Goal: Transaction & Acquisition: Purchase product/service

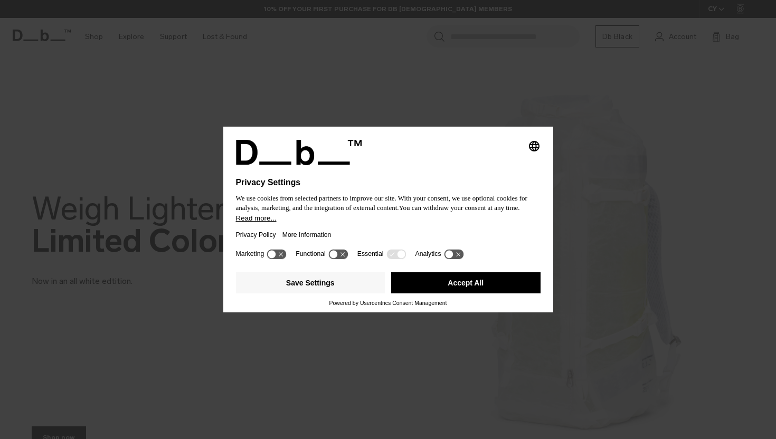
click at [485, 287] on button "Accept All" at bounding box center [465, 283] width 149 height 21
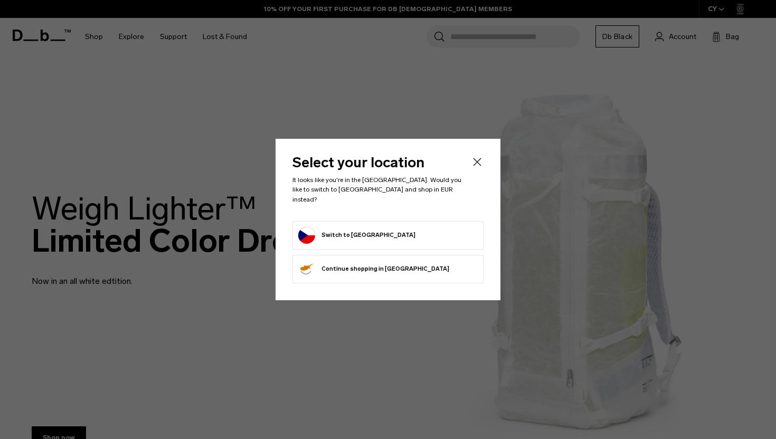
click at [474, 174] on header "Select your location It looks like you're in the Czechia. Would you like to swi…" at bounding box center [388, 188] width 191 height 65
click at [476, 167] on icon "Close" at bounding box center [477, 162] width 13 height 13
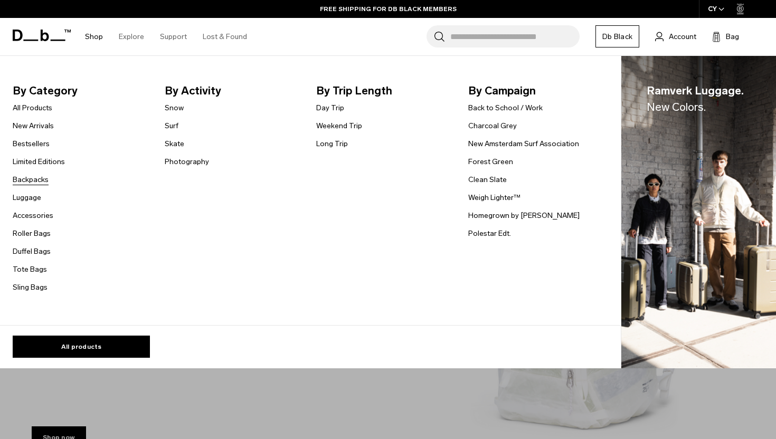
click at [39, 180] on link "Backpacks" at bounding box center [31, 179] width 36 height 11
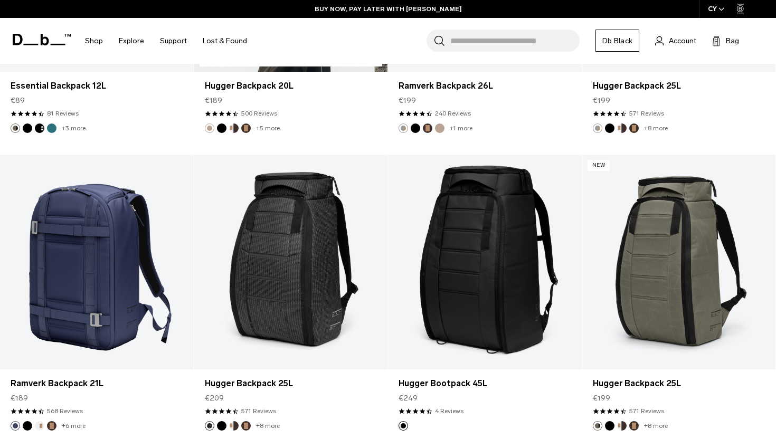
scroll to position [2198, 0]
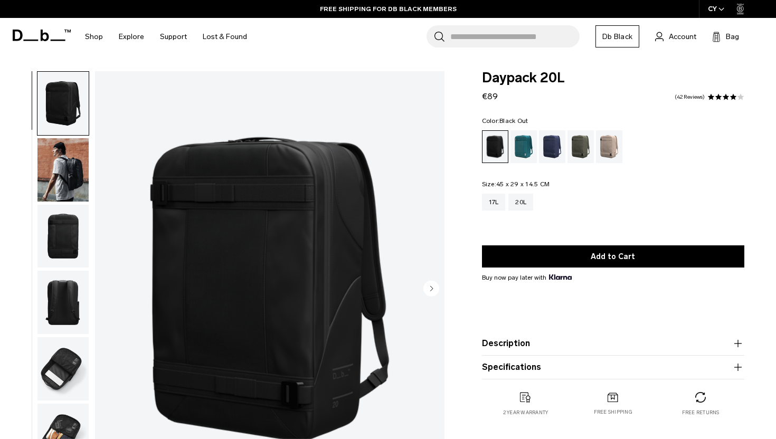
click at [340, 179] on img "1 / 7" at bounding box center [270, 289] width 350 height 437
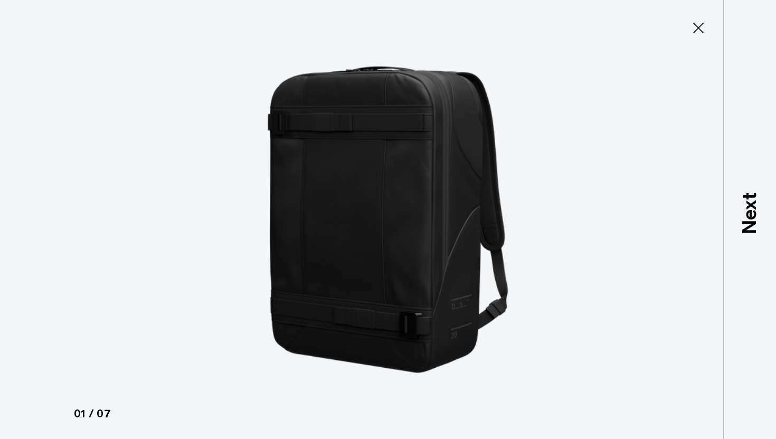
type button "Close"
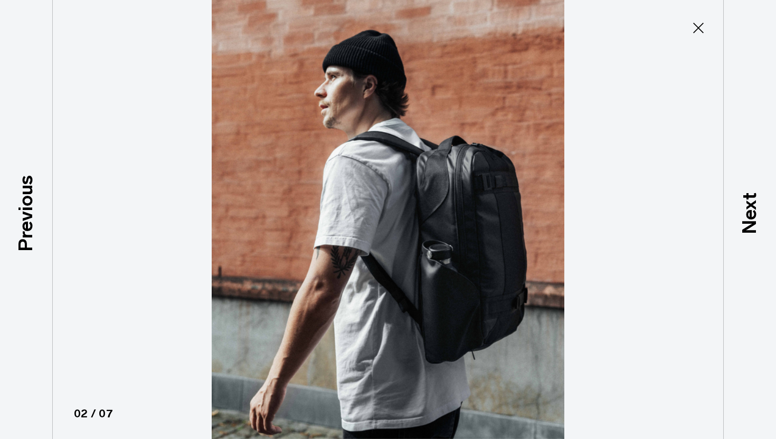
scroll to position [26, 0]
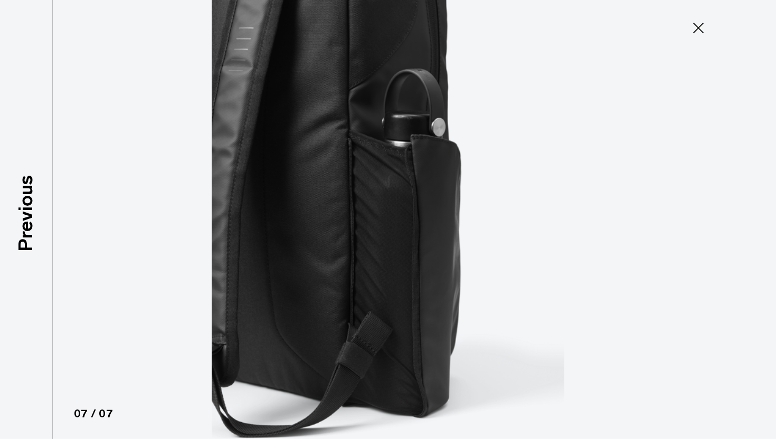
click at [693, 23] on icon at bounding box center [698, 28] width 17 height 17
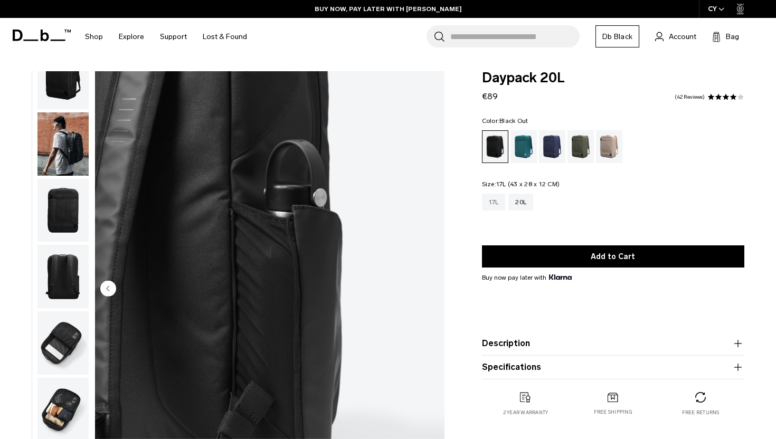
click at [494, 202] on div "17L" at bounding box center [494, 202] width 24 height 17
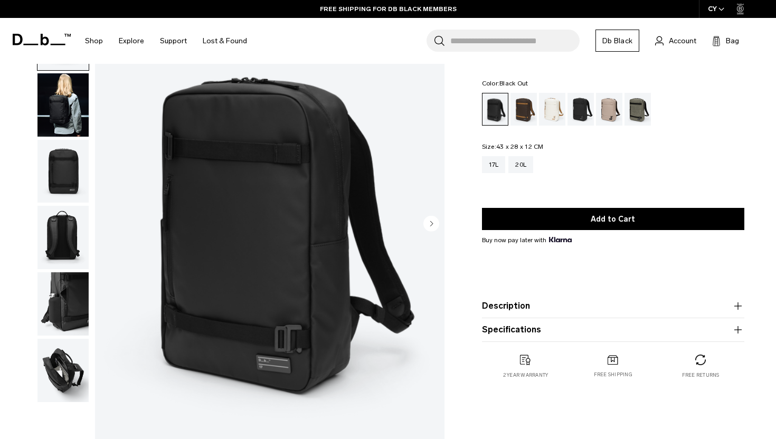
scroll to position [66, 0]
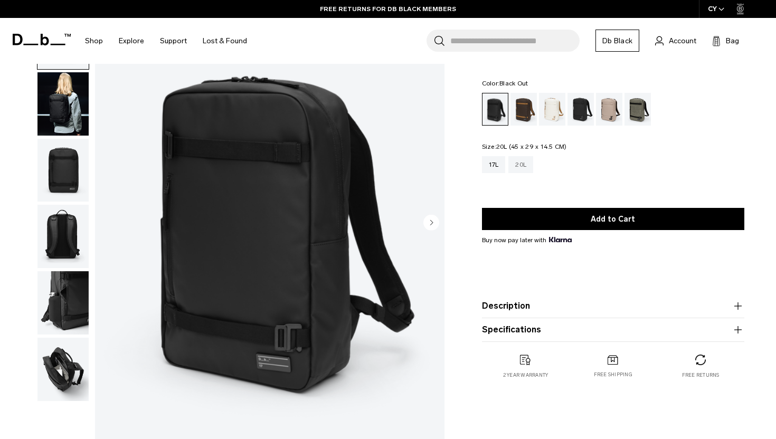
click at [525, 166] on div "20L" at bounding box center [521, 164] width 25 height 17
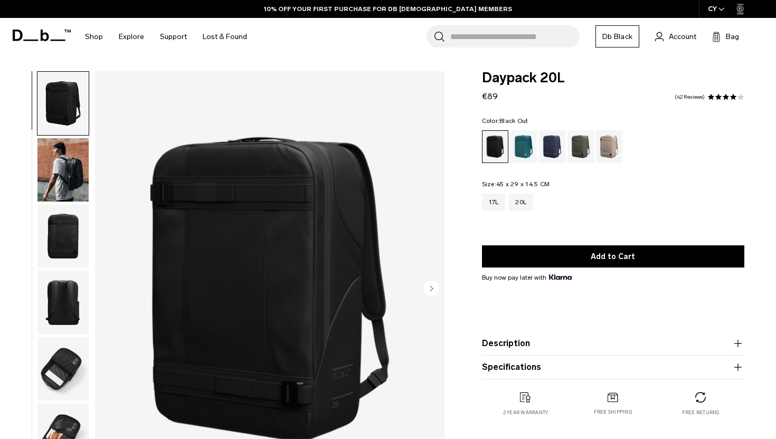
click at [320, 138] on img "1 / 7" at bounding box center [270, 289] width 350 height 437
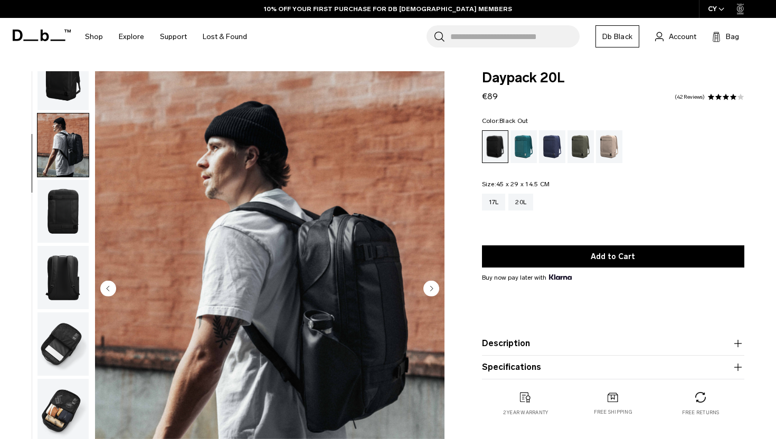
scroll to position [26, 0]
